Goal: Transaction & Acquisition: Obtain resource

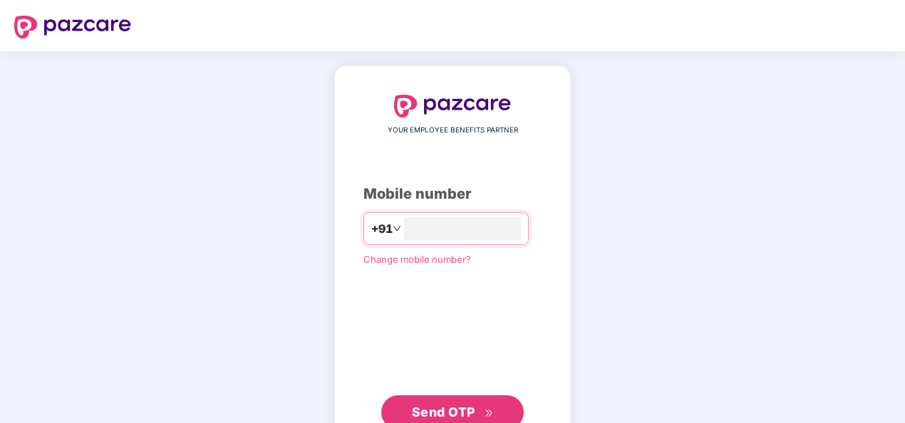
scroll to position [48, 0]
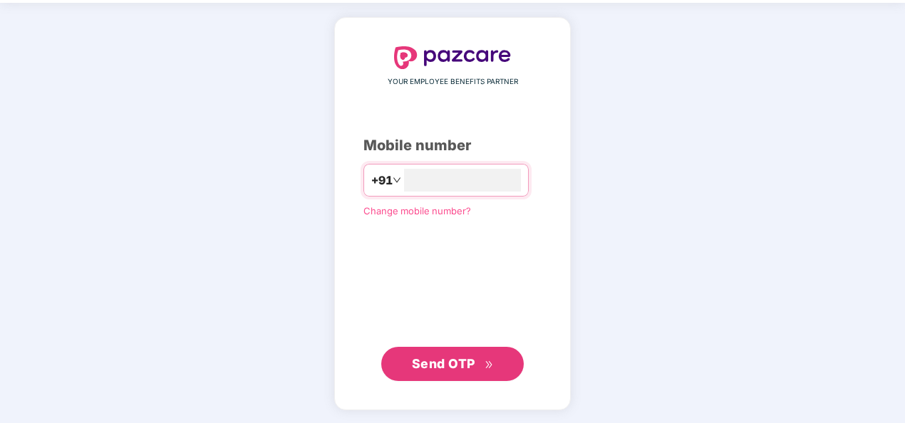
type input "**********"
click at [467, 356] on span "Send OTP" at bounding box center [443, 363] width 63 height 15
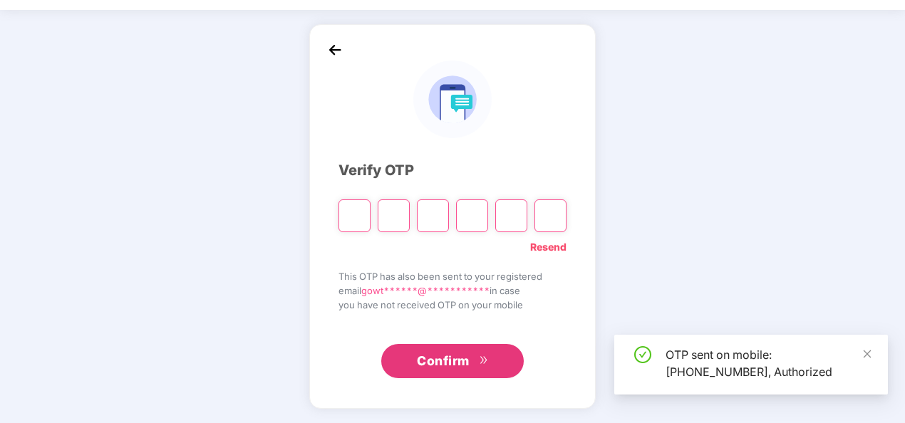
scroll to position [41, 0]
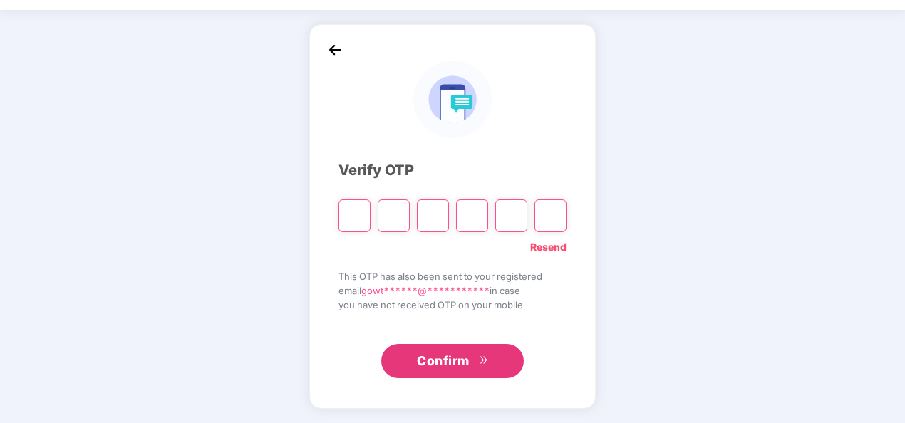
click at [358, 217] on input "Please enter verification code. Digit 1" at bounding box center [354, 216] width 32 height 33
type input "*"
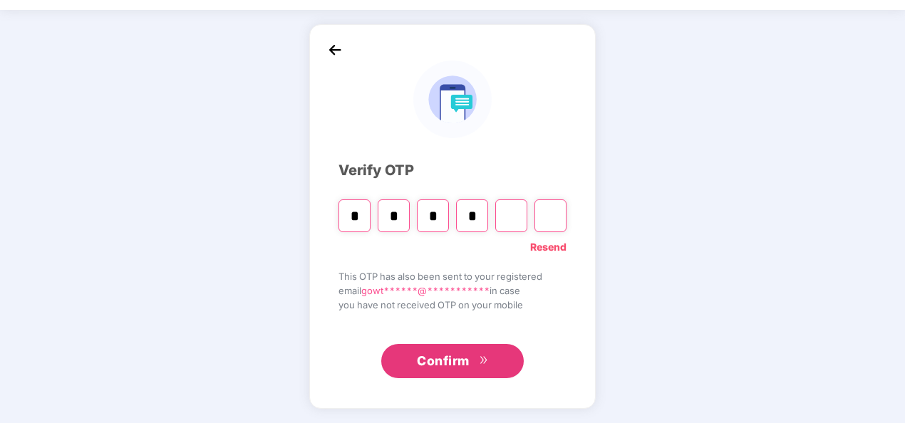
type input "*"
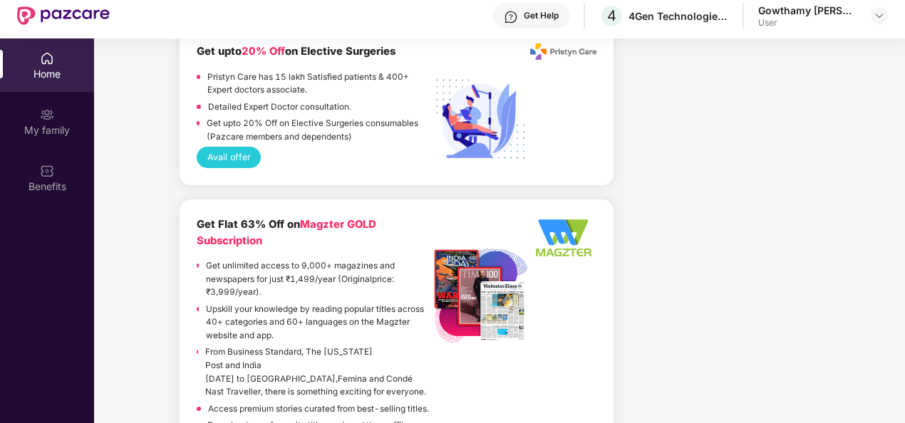
scroll to position [2423, 0]
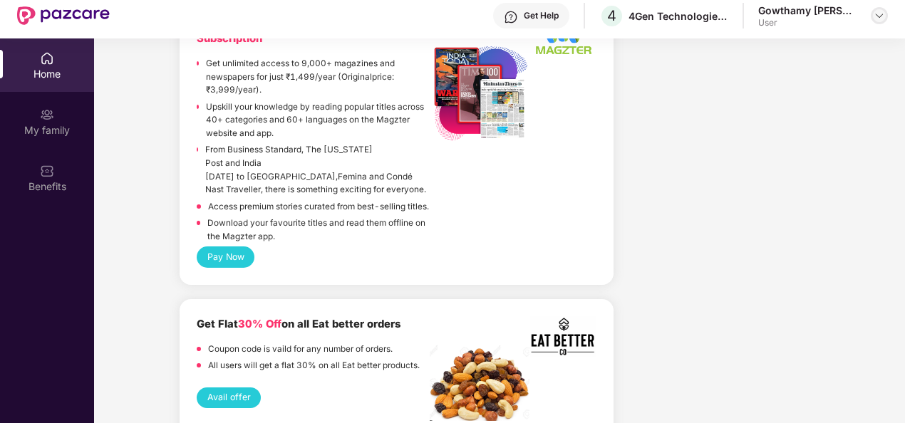
click at [871, 19] on div at bounding box center [879, 15] width 17 height 17
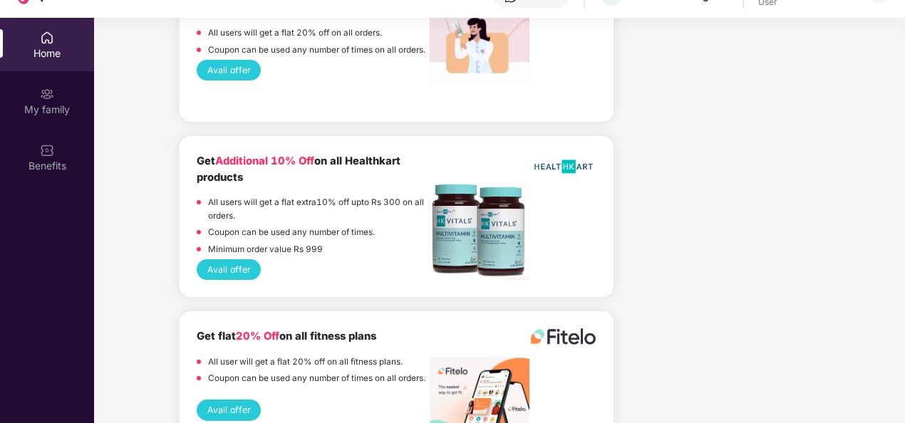
scroll to position [80, 0]
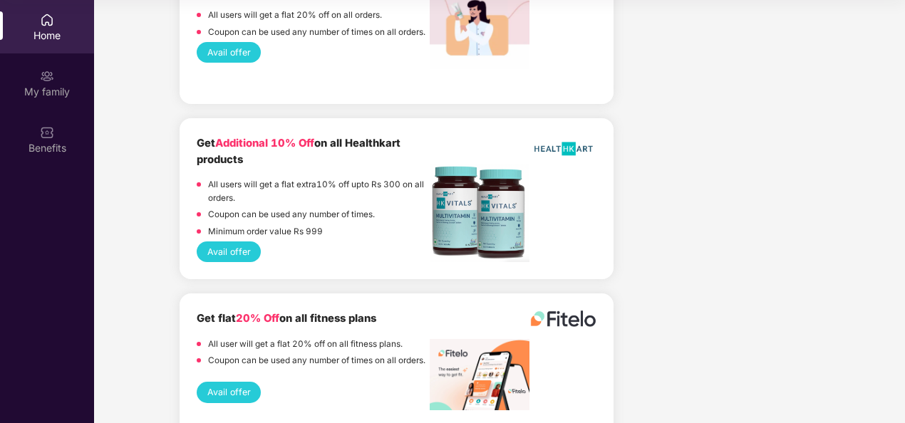
click at [247, 382] on button "Avail offer" at bounding box center [229, 392] width 64 height 21
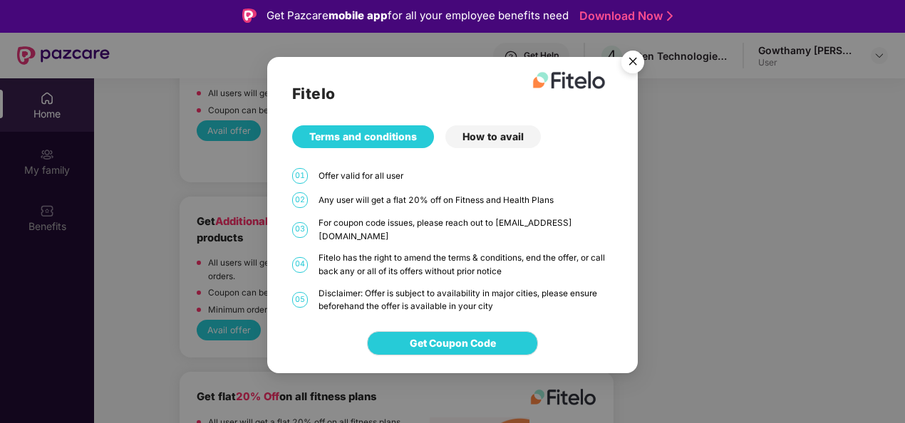
scroll to position [0, 0]
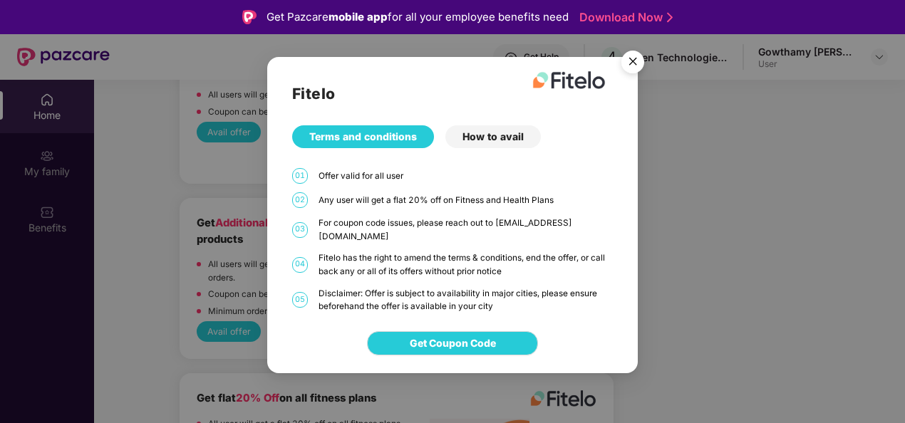
click at [632, 71] on img "Close" at bounding box center [633, 64] width 40 height 40
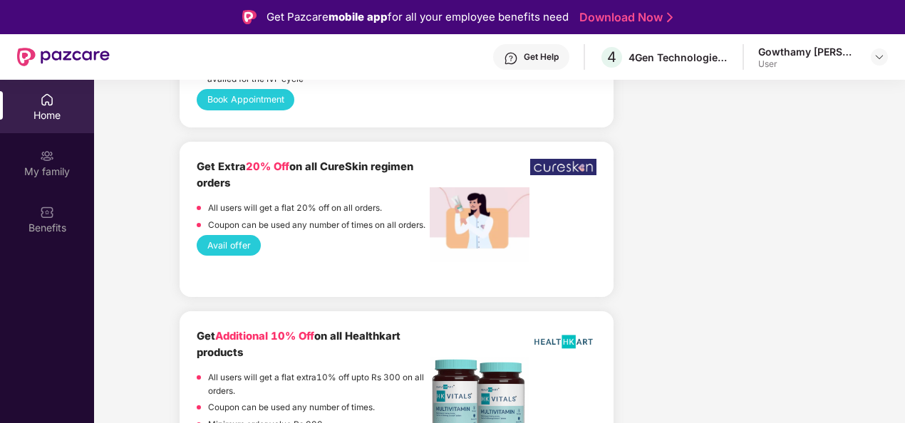
scroll to position [3320, 0]
